Goal: Browse casually: Explore the website without a specific task or goal

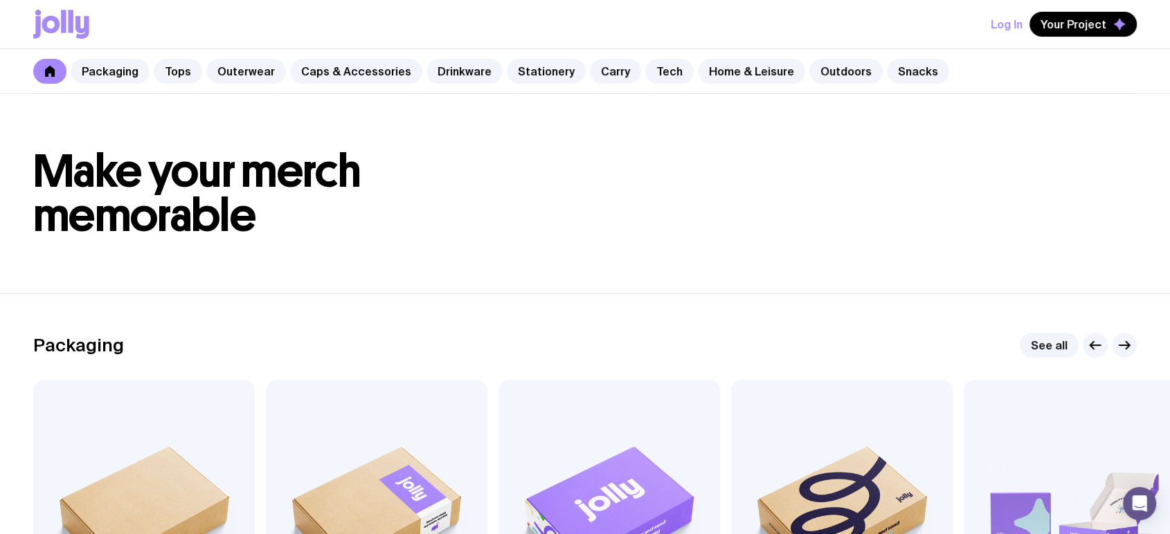
click at [719, 66] on link "Home & Leisure" at bounding box center [751, 71] width 107 height 25
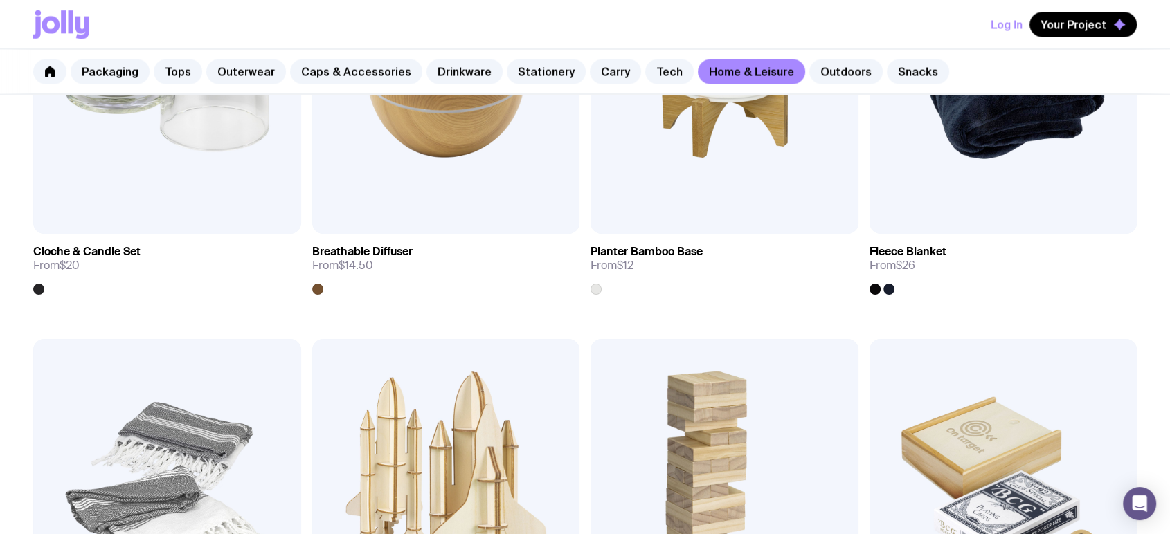
scroll to position [2606, 0]
click at [821, 73] on link "Outdoors" at bounding box center [845, 71] width 73 height 25
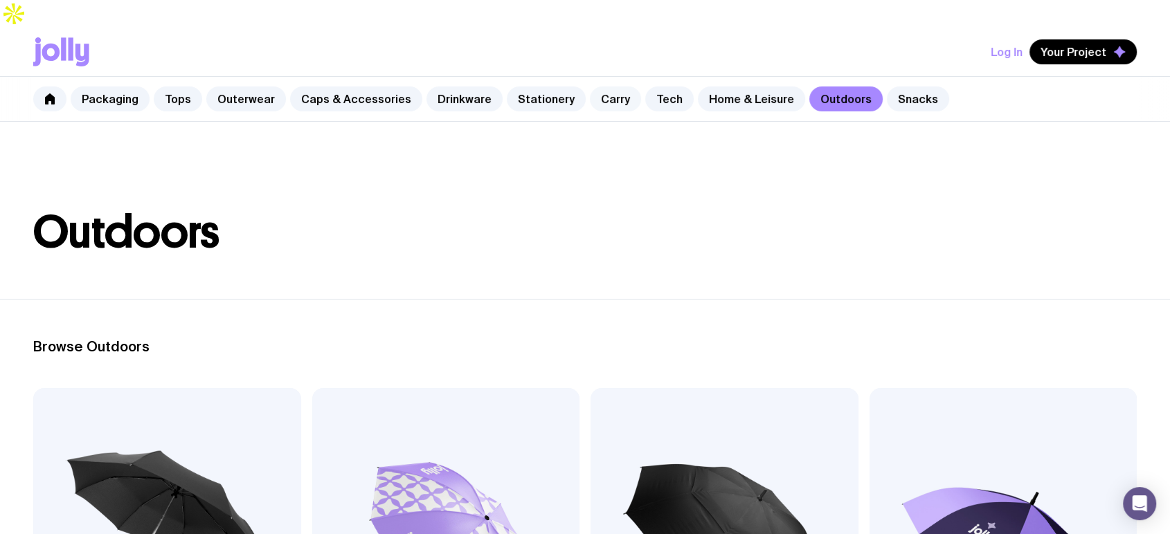
click at [590, 87] on link "Carry" at bounding box center [615, 99] width 51 height 25
click at [666, 87] on link "Tech" at bounding box center [669, 99] width 48 height 25
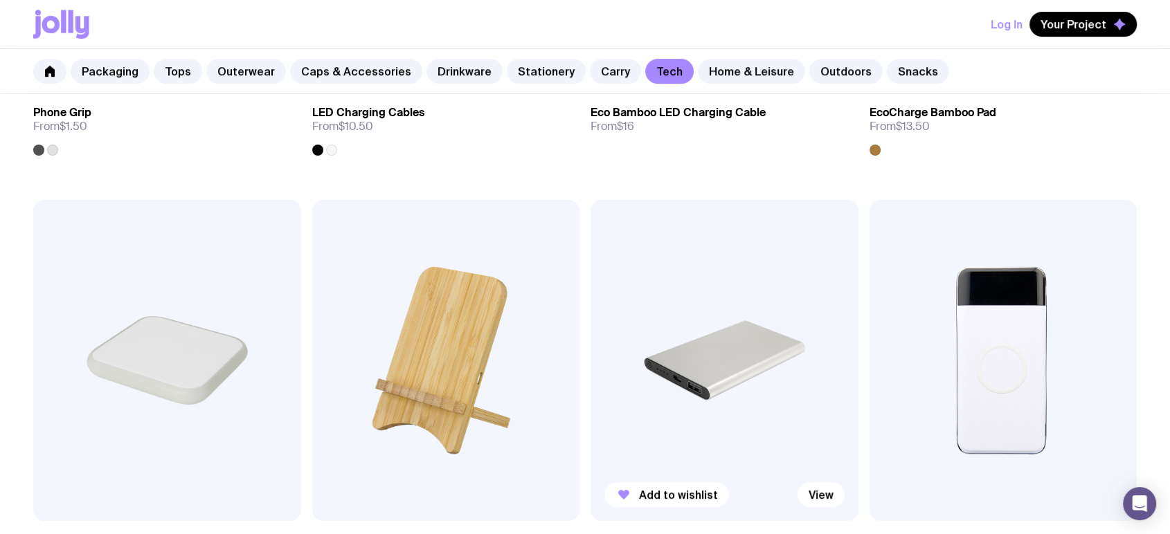
scroll to position [819, 0]
